Goal: Task Accomplishment & Management: Use online tool/utility

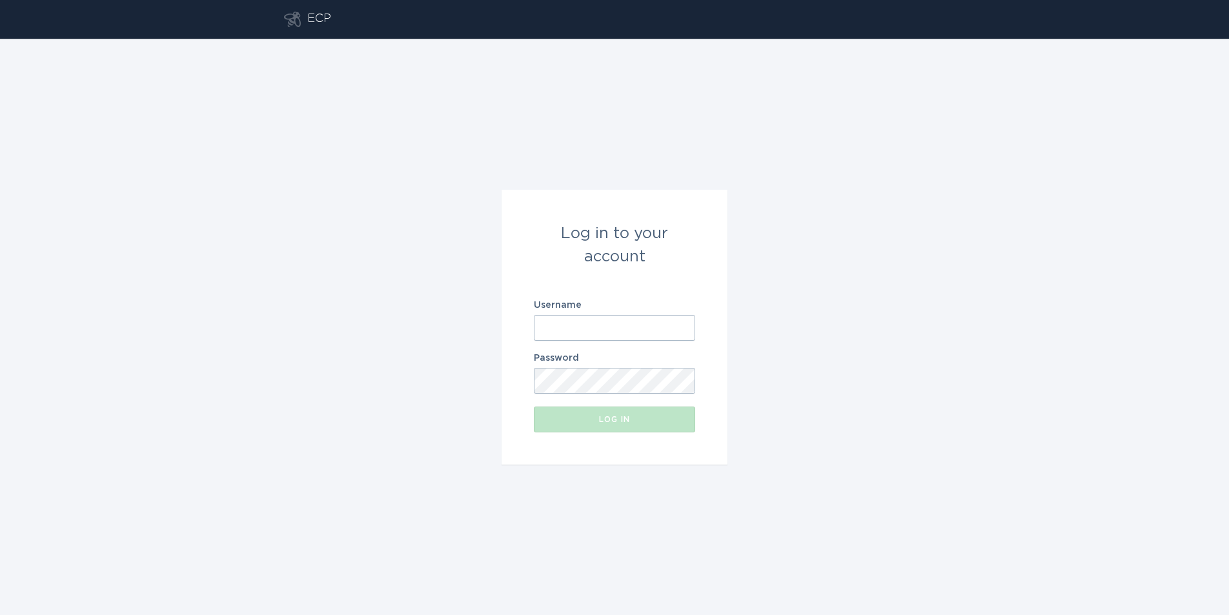
click at [645, 335] on input "Username" at bounding box center [614, 328] width 161 height 26
paste input "[EMAIL_ADDRESS][DOMAIN_NAME]"
type input "[EMAIL_ADDRESS][DOMAIN_NAME]"
click at [781, 326] on div "Log in to your account Username [EMAIL_ADDRESS][DOMAIN_NAME] Password Log in" at bounding box center [614, 327] width 1229 height 576
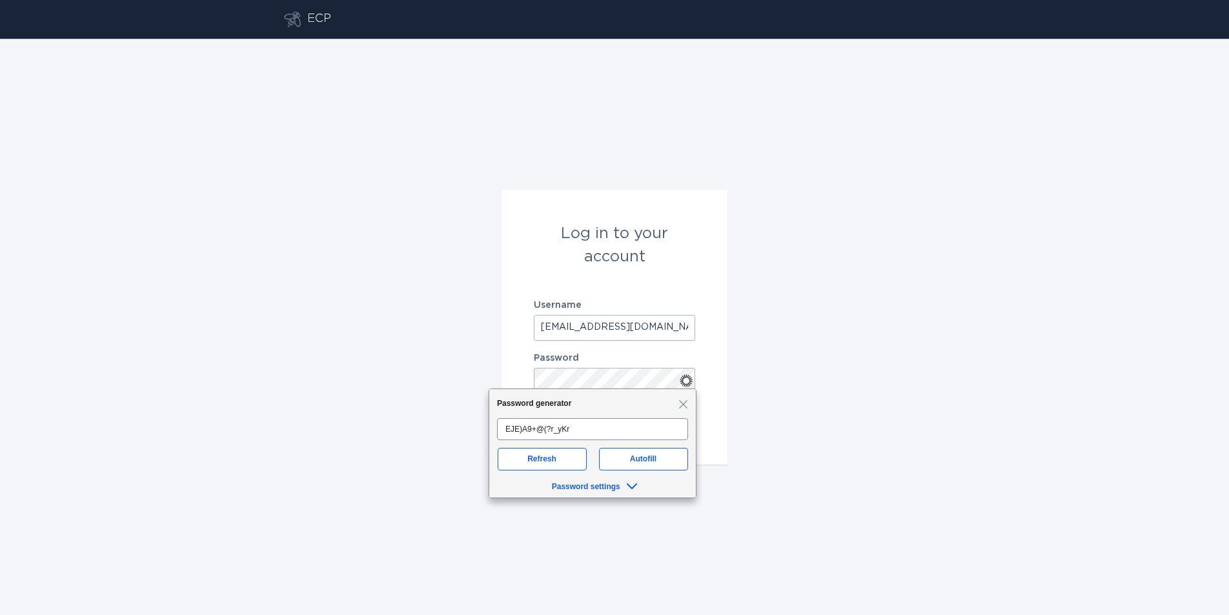
drag, startPoint x: 823, startPoint y: 338, endPoint x: 732, endPoint y: 376, distance: 98.6
click at [822, 339] on div "Log in to your account Username [EMAIL_ADDRESS][DOMAIN_NAME] Password Log in" at bounding box center [614, 327] width 1229 height 576
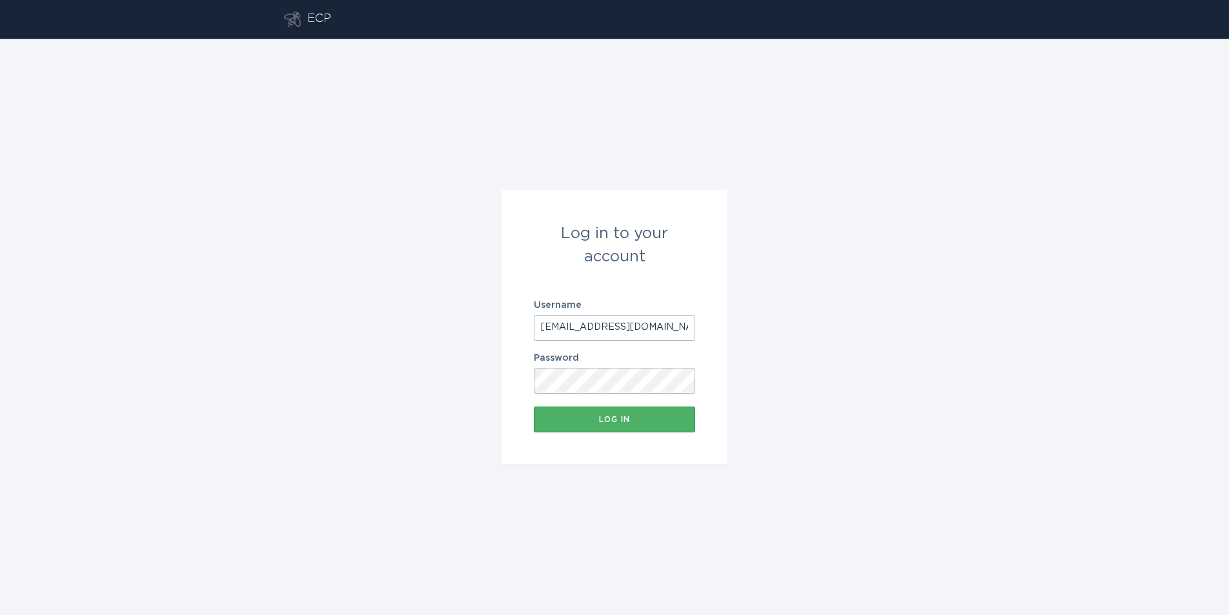
click at [623, 423] on button "Log in" at bounding box center [614, 419] width 161 height 26
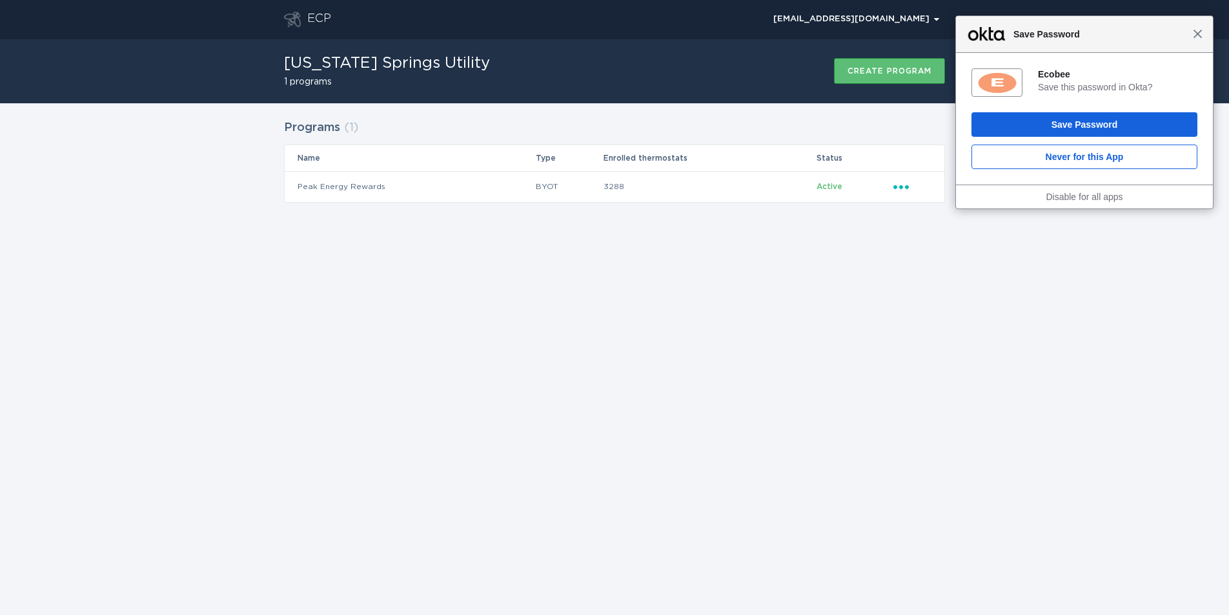
click at [1199, 32] on span "Close" at bounding box center [1197, 34] width 10 height 10
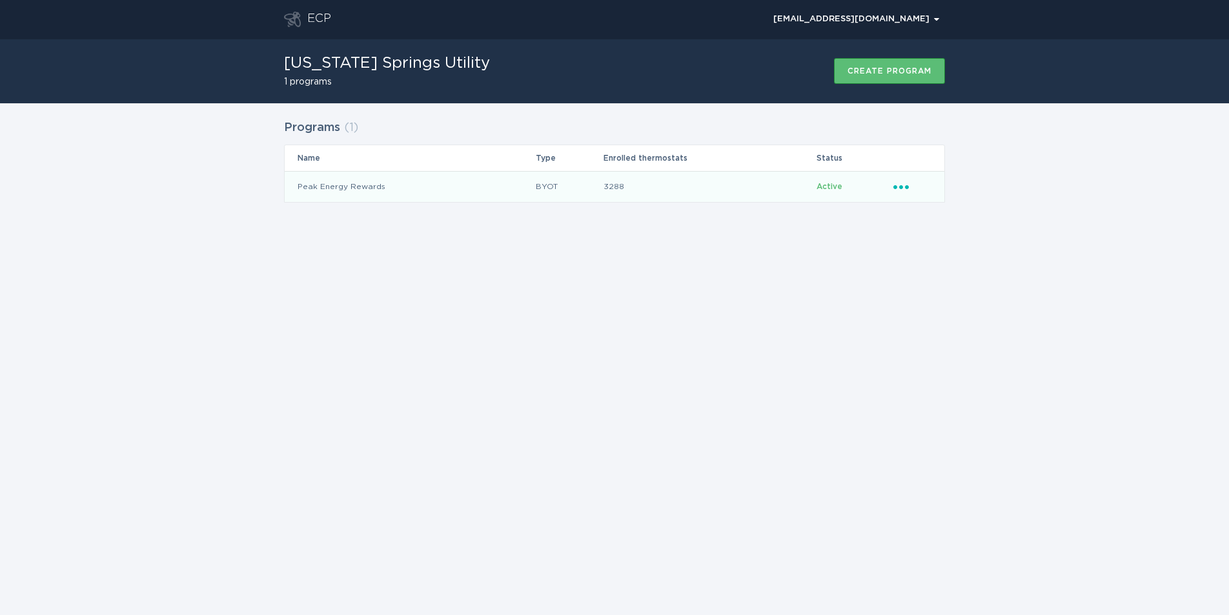
click at [826, 185] on span "Active" at bounding box center [829, 187] width 26 height 8
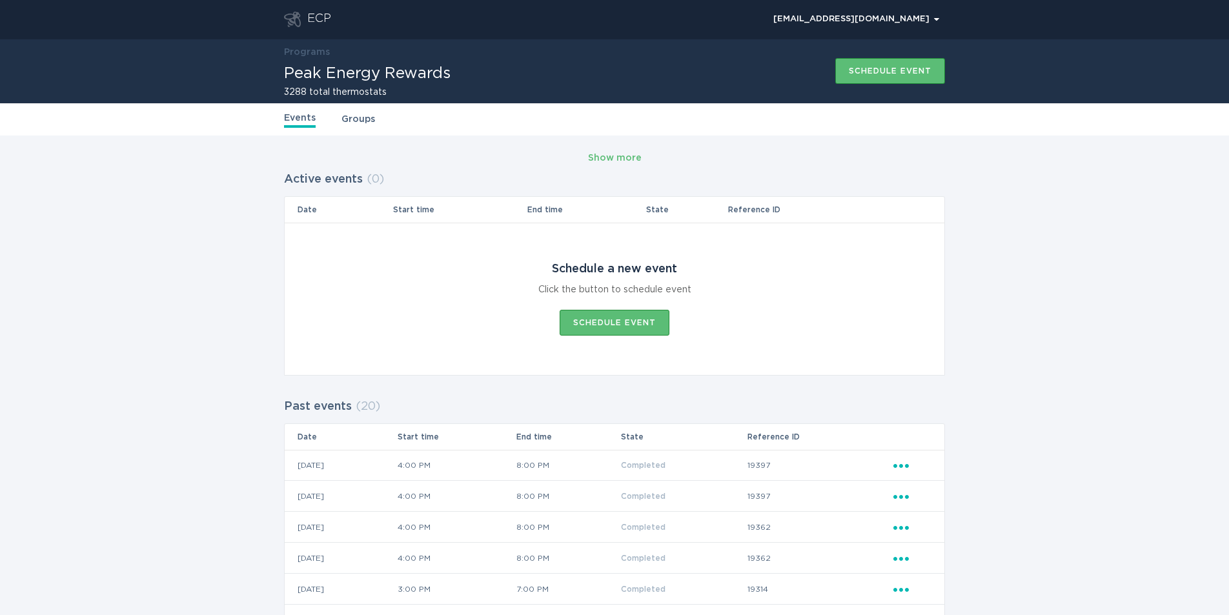
click at [352, 121] on link "Groups" at bounding box center [358, 119] width 34 height 14
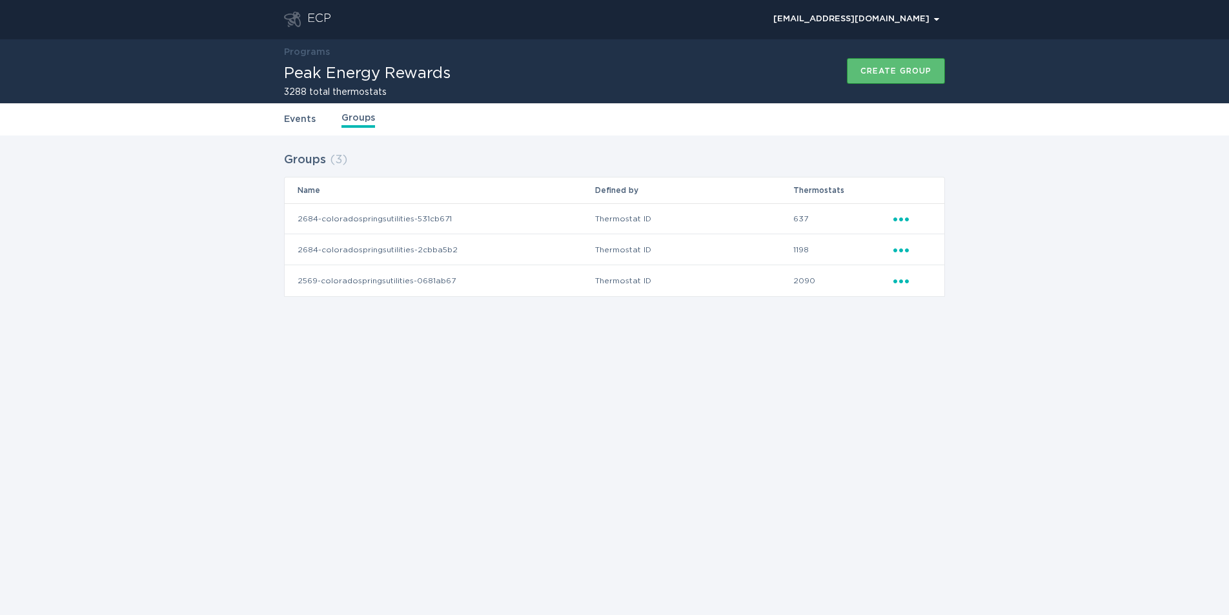
click at [303, 121] on link "Events" at bounding box center [300, 119] width 32 height 14
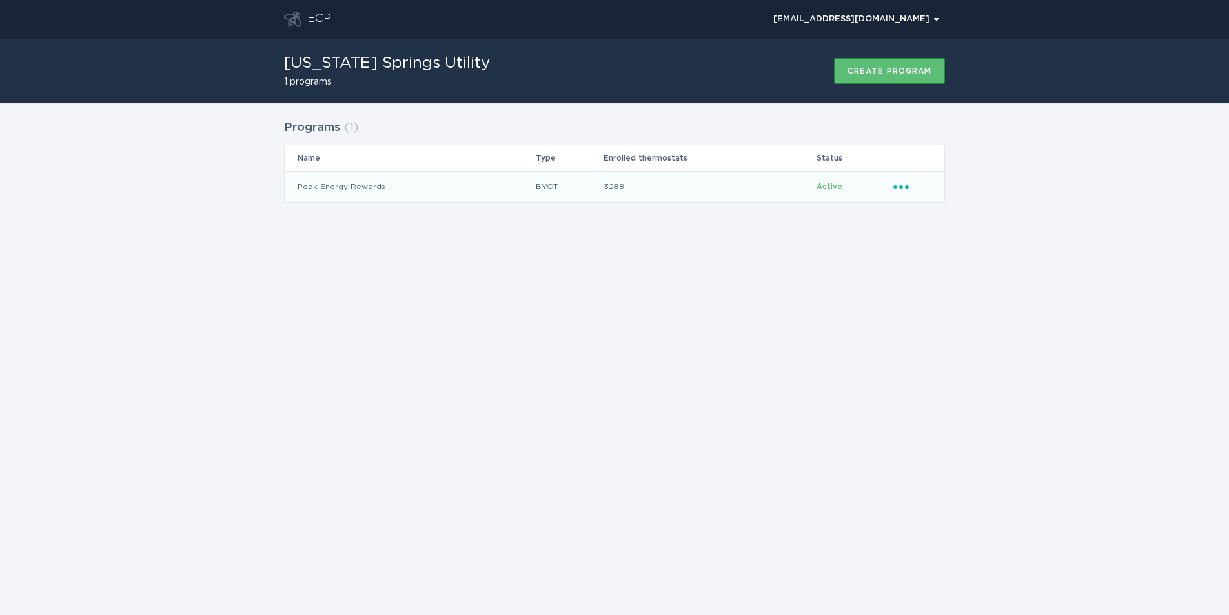
click at [897, 187] on icon "Ellipsis" at bounding box center [902, 184] width 18 height 11
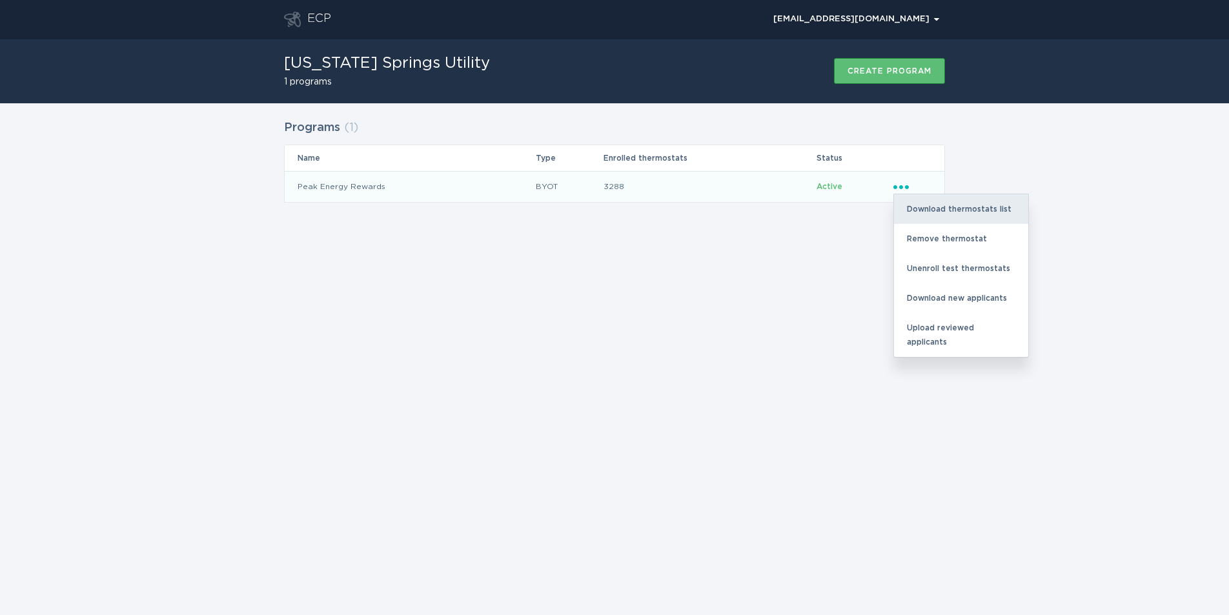
click at [927, 206] on div "Download thermostats list" at bounding box center [961, 209] width 134 height 30
